Goal: Register for event/course

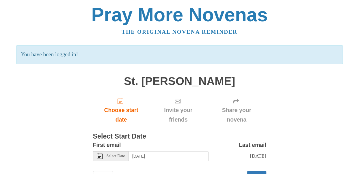
click at [86, 111] on div "Pray More Novenas The original novena reminder You have been logged in! [GEOGRA…" at bounding box center [180, 100] width 338 height 200
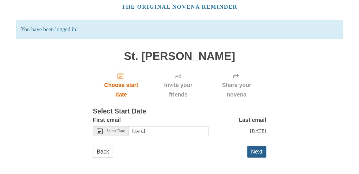
click at [256, 152] on button "Next" at bounding box center [256, 152] width 19 height 12
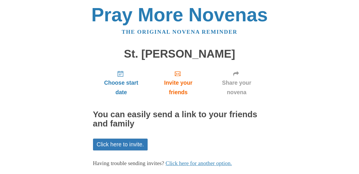
scroll to position [31, 0]
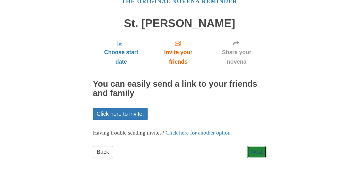
click at [256, 152] on link "Next" at bounding box center [256, 152] width 19 height 12
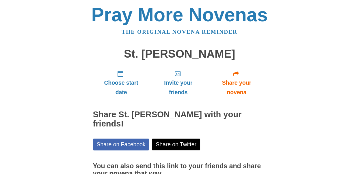
scroll to position [48, 0]
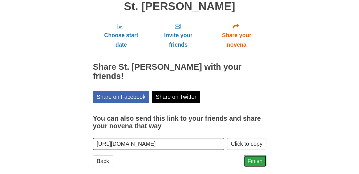
click at [258, 156] on link "Finish" at bounding box center [255, 162] width 23 height 12
